Goal: Obtain resource: Obtain resource

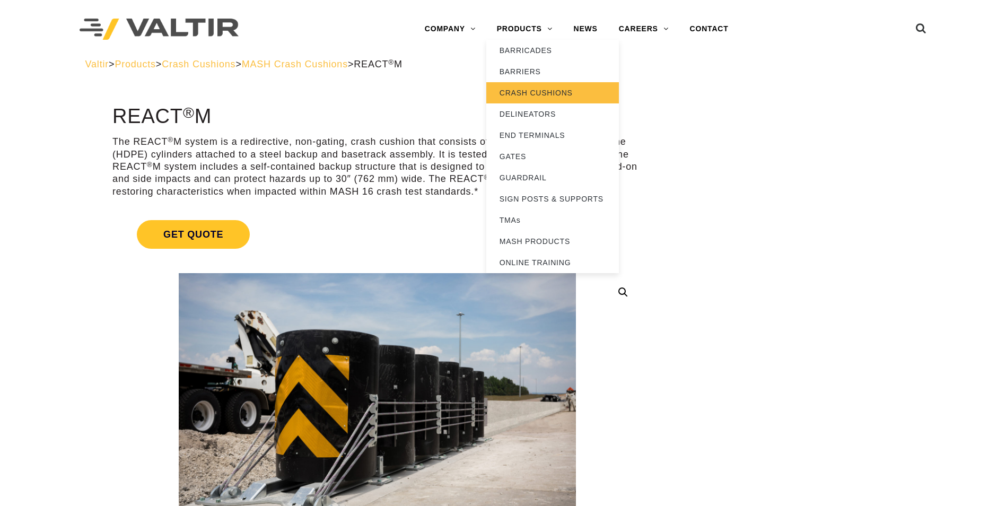
click at [525, 89] on link "CRASH CUSHIONS" at bounding box center [552, 92] width 133 height 21
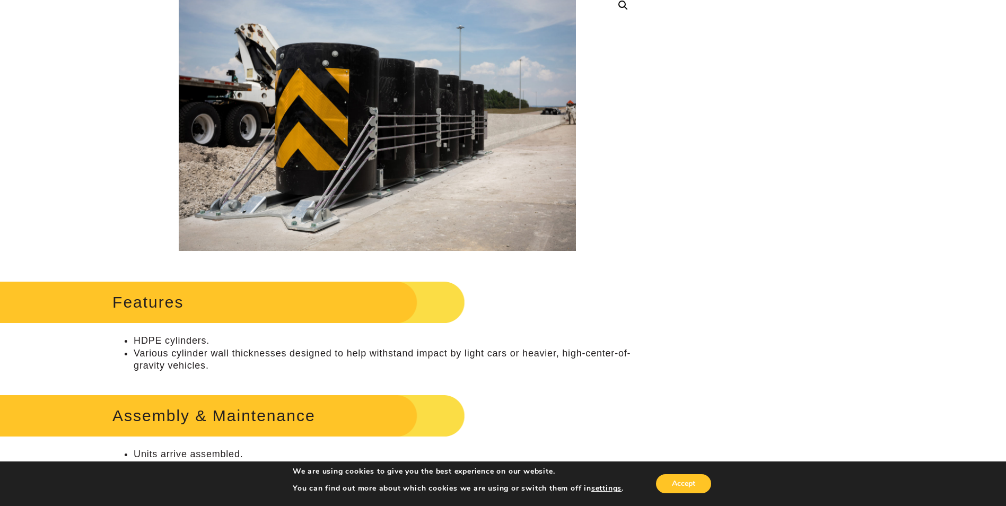
scroll to position [424, 0]
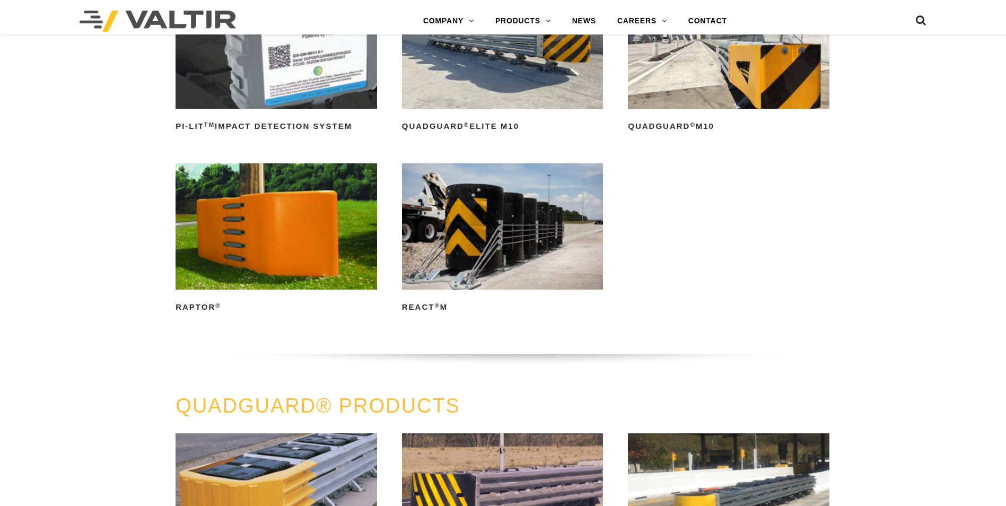
click at [518, 274] on img at bounding box center [503, 226] width 202 height 126
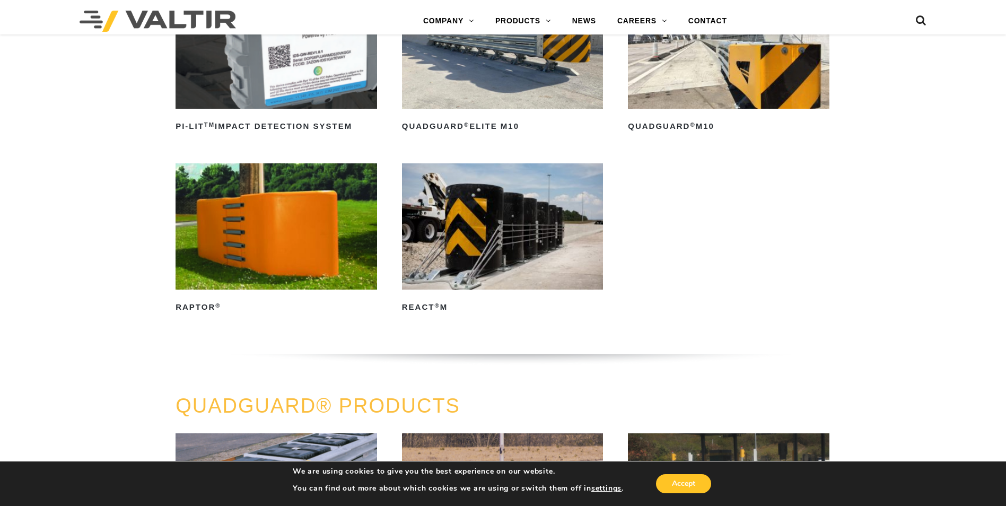
click at [507, 203] on img at bounding box center [503, 226] width 202 height 126
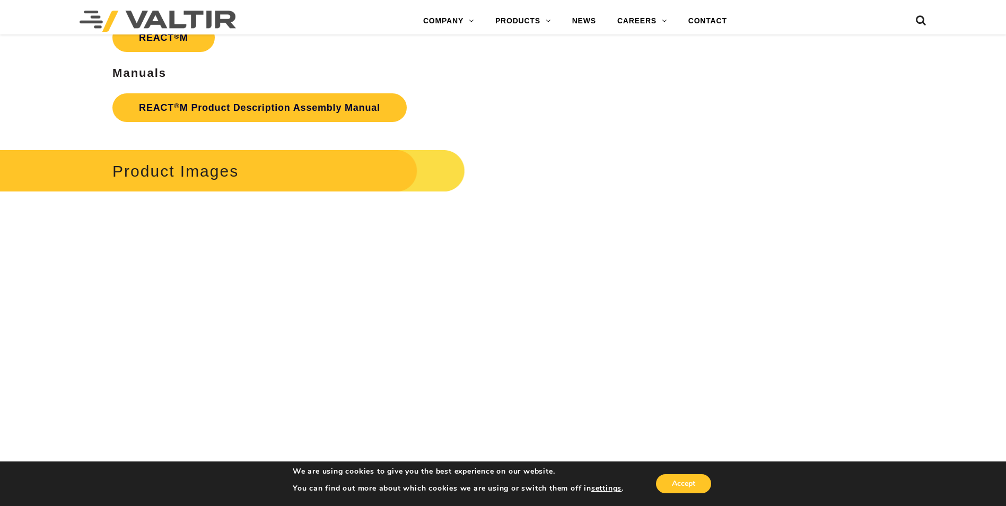
scroll to position [1538, 0]
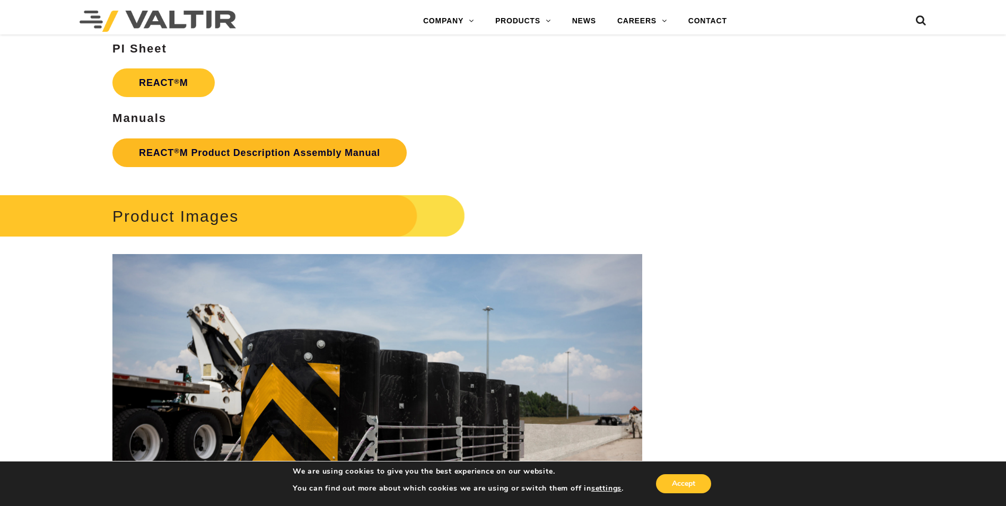
click at [289, 149] on link "REACT ® M Product Description Assembly Manual" at bounding box center [259, 152] width 294 height 29
